Goal: Transaction & Acquisition: Purchase product/service

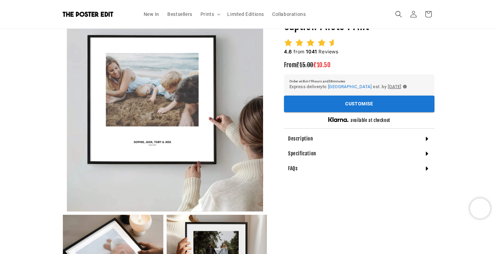
scroll to position [70, 0]
click at [334, 102] on button "Customise" at bounding box center [359, 104] width 150 height 17
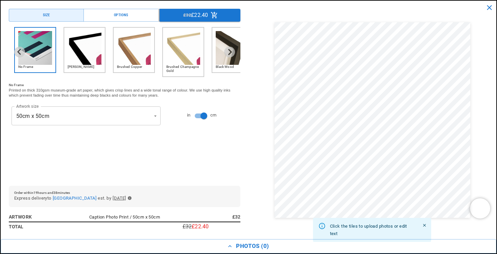
scroll to position [0, 264]
click at [120, 104] on div "**********" at bounding box center [86, 116] width 154 height 24
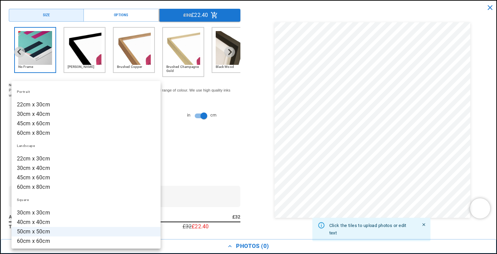
click at [62, 188] on li "60cm x 80cm" at bounding box center [85, 186] width 149 height 9
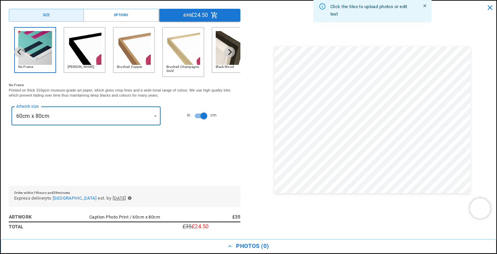
type input "**********"
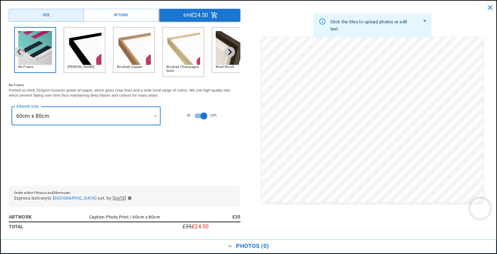
click at [231, 51] on icon "Next slide" at bounding box center [230, 52] width 4 height 6
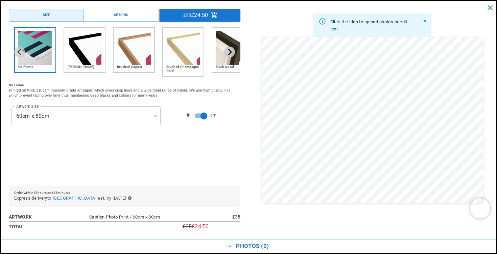
click at [231, 51] on icon "Next slide" at bounding box center [230, 52] width 4 height 6
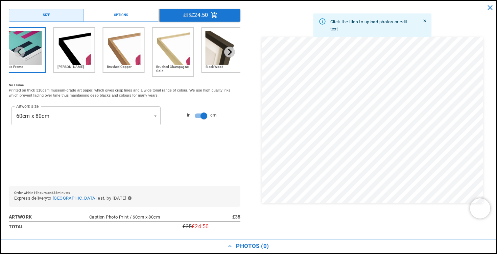
click at [231, 51] on icon "Next slide" at bounding box center [230, 52] width 4 height 6
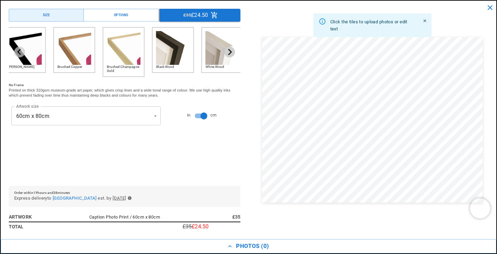
click at [231, 51] on icon "Next slide" at bounding box center [230, 52] width 4 height 6
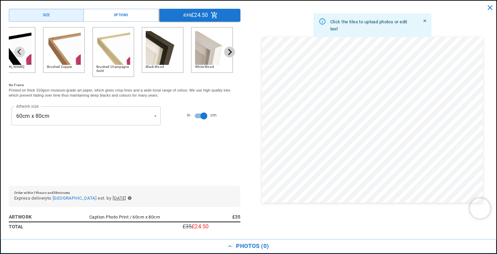
click at [231, 51] on icon "Next slide" at bounding box center [230, 52] width 4 height 6
click at [207, 53] on img "6 of 6" at bounding box center [212, 48] width 34 height 34
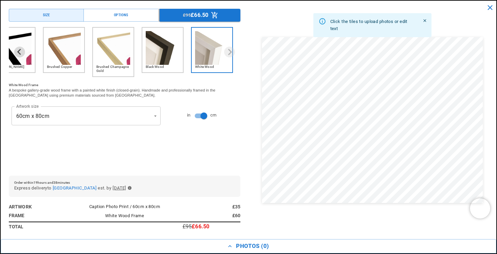
scroll to position [0, 264]
click at [117, 58] on img "4 of 6" at bounding box center [113, 48] width 34 height 34
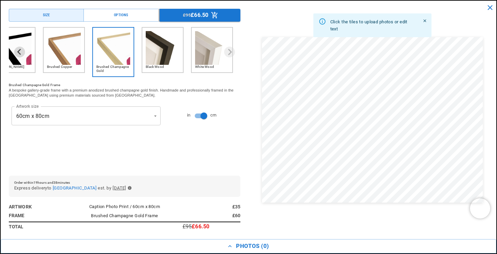
scroll to position [0, 0]
click at [140, 55] on ul "No Frame [PERSON_NAME] Brushed Copper Brushed Champagne Gold Black Wood White W…" at bounding box center [54, 52] width 221 height 50
click at [152, 51] on img "5 of 6" at bounding box center [163, 48] width 34 height 34
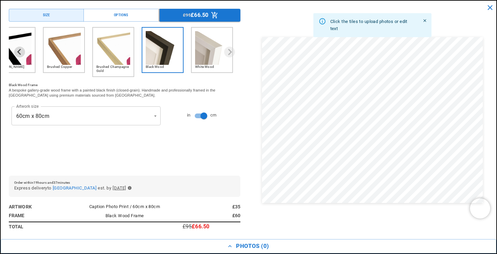
click at [203, 52] on img "6 of 6" at bounding box center [212, 48] width 34 height 34
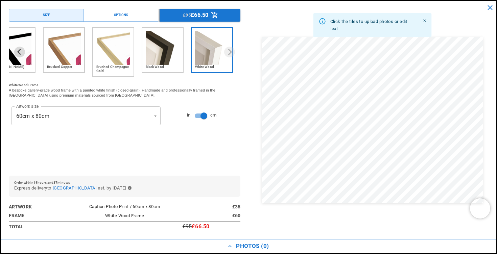
scroll to position [0, 132]
